Goal: Task Accomplishment & Management: Manage account settings

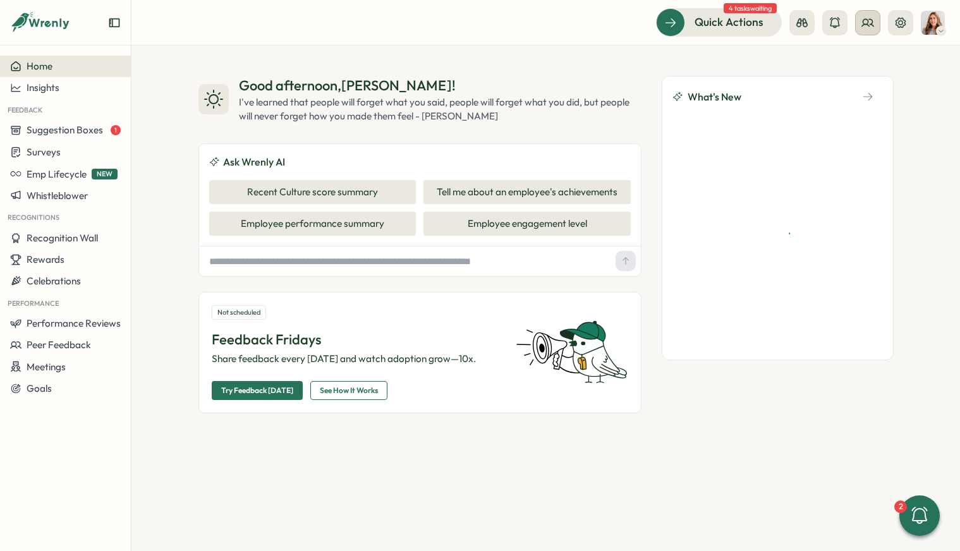
click at [861, 25] on icon at bounding box center [867, 22] width 13 height 13
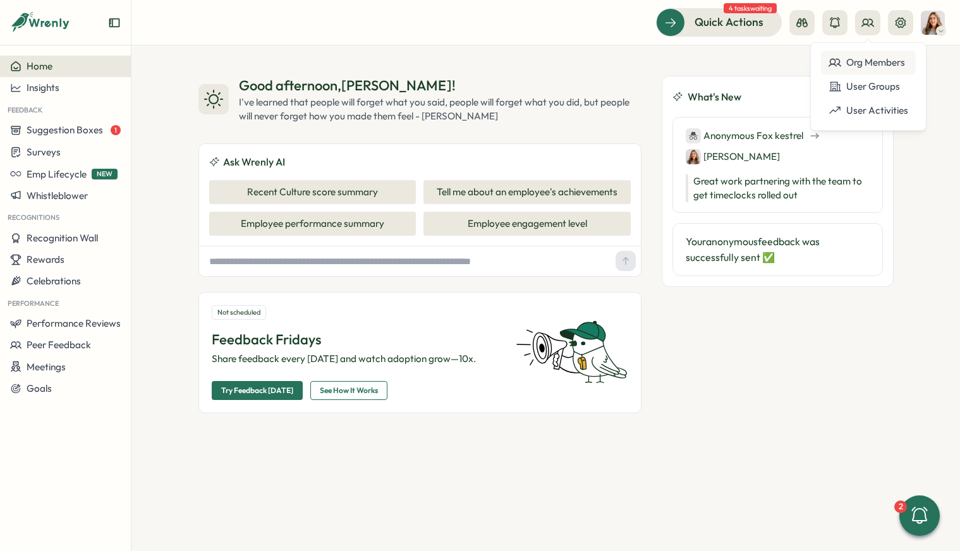
click at [854, 56] on div "Org Members" at bounding box center [868, 63] width 80 height 14
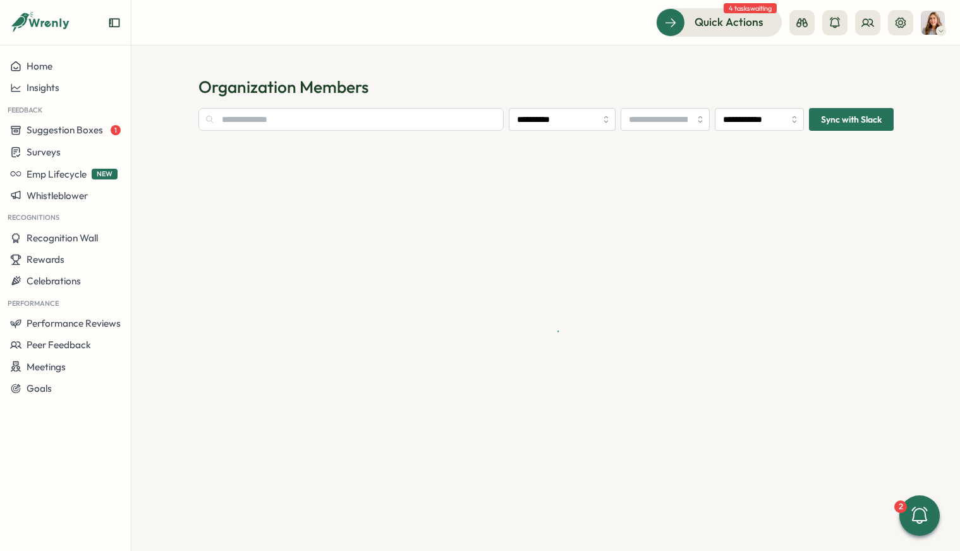
type input "**********"
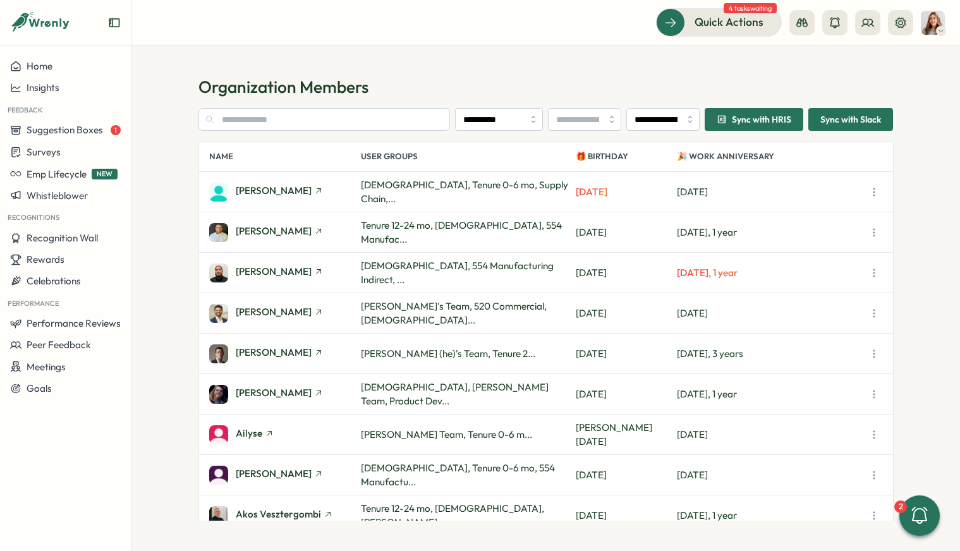
click at [747, 124] on span "Sync with HRIS" at bounding box center [761, 119] width 59 height 9
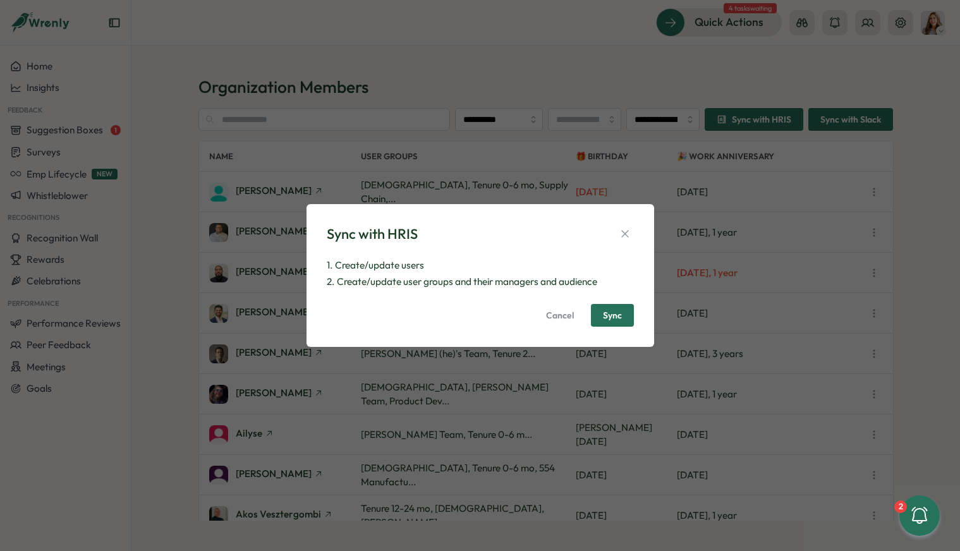
click at [606, 317] on span "Sync" at bounding box center [612, 315] width 19 height 9
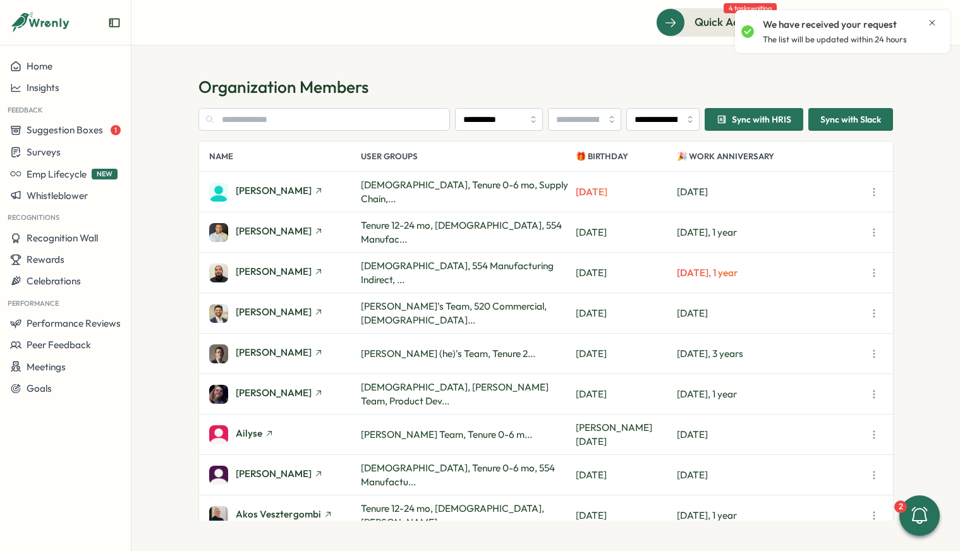
scroll to position [102, 0]
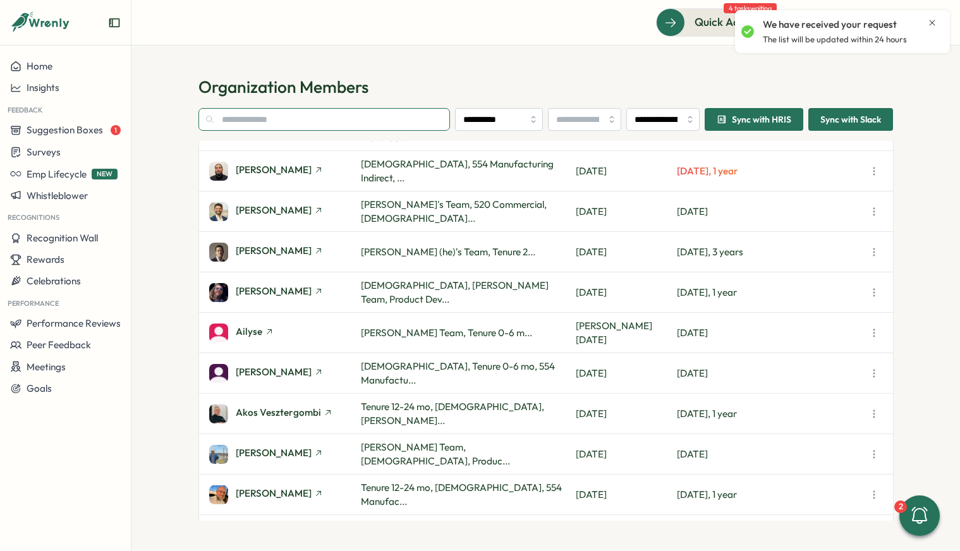
click at [270, 123] on input "text" at bounding box center [324, 119] width 252 height 23
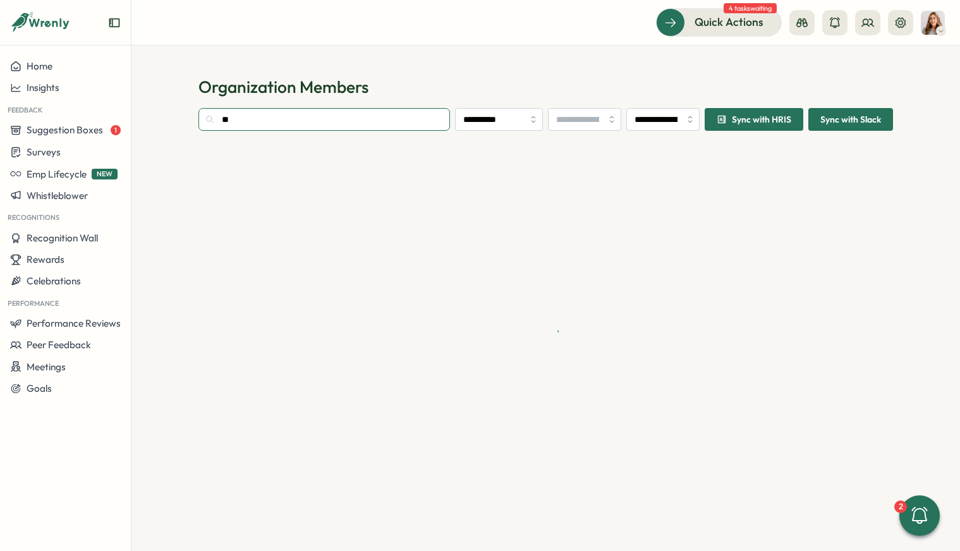
type input "*"
